Goal: Transaction & Acquisition: Purchase product/service

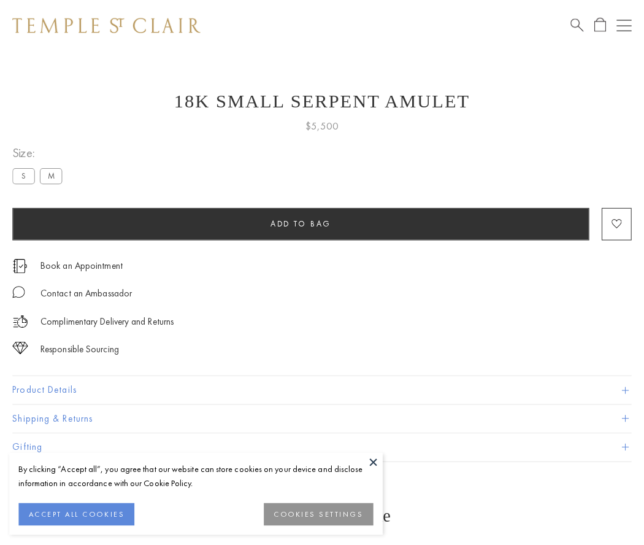
scroll to position [5, 0]
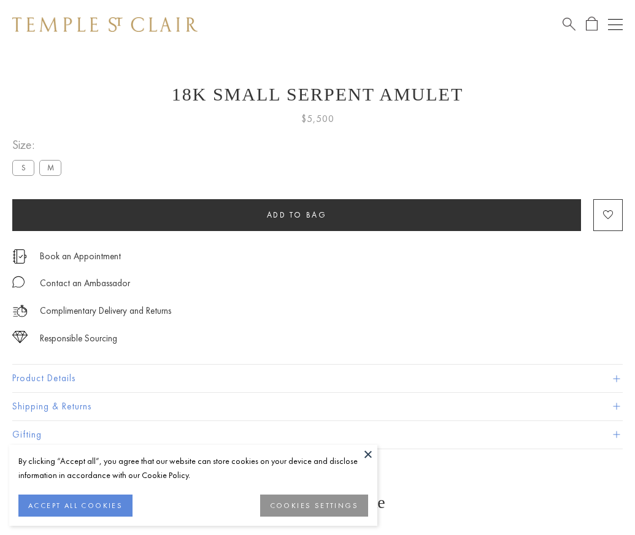
click at [296, 215] on span "Add to bag" at bounding box center [297, 215] width 60 height 10
